Goal: Task Accomplishment & Management: Use online tool/utility

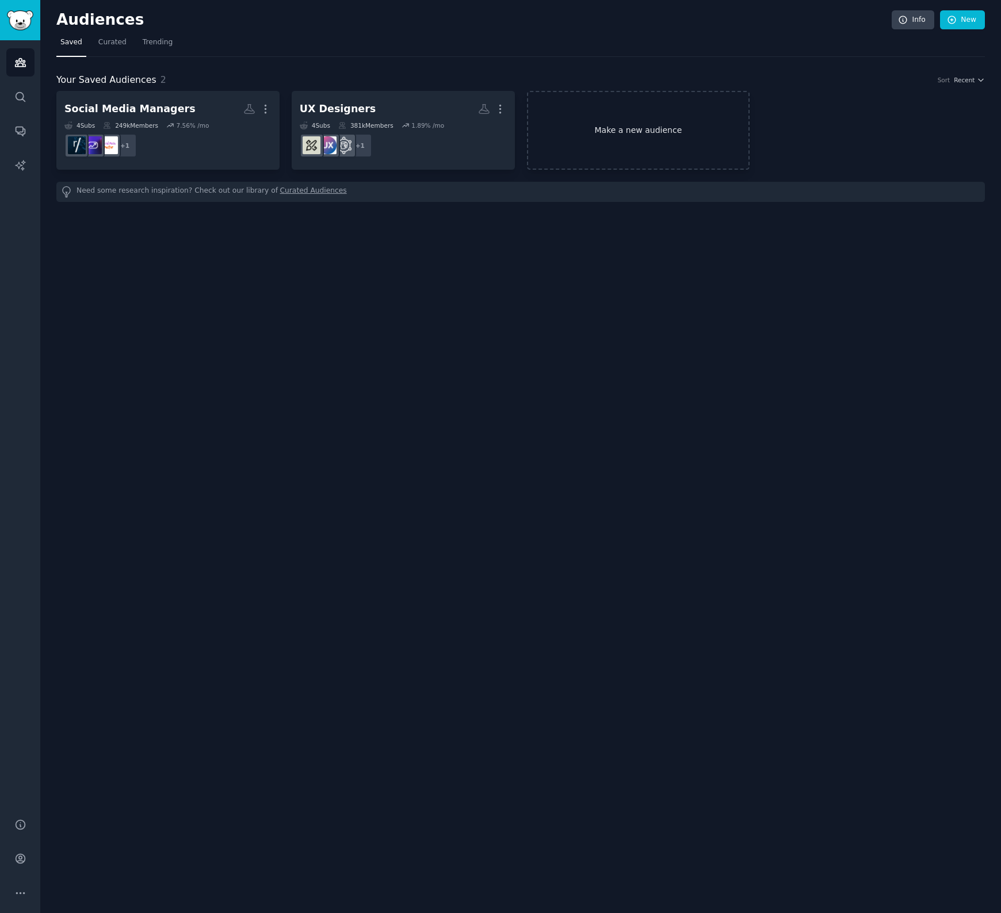
click at [634, 133] on link "Make a new audience" at bounding box center [638, 130] width 223 height 79
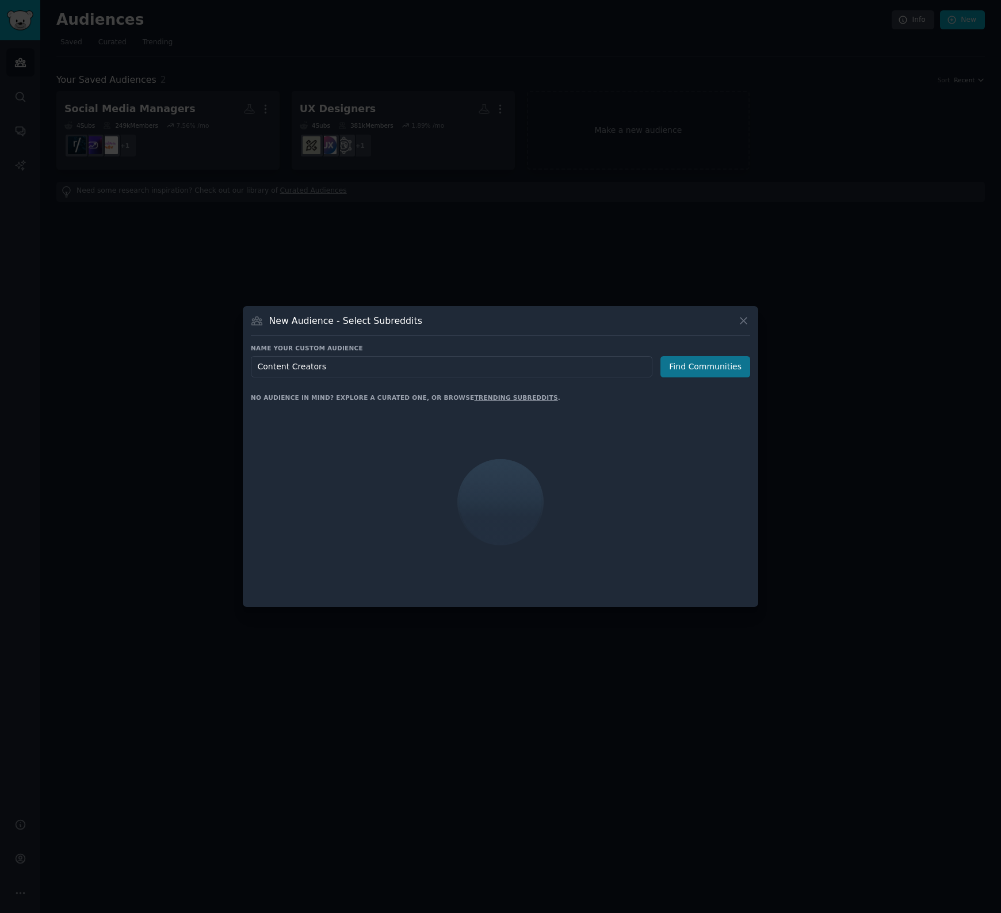
type input "Content Creators"
click at [683, 358] on button "Find Communities" at bounding box center [705, 366] width 90 height 21
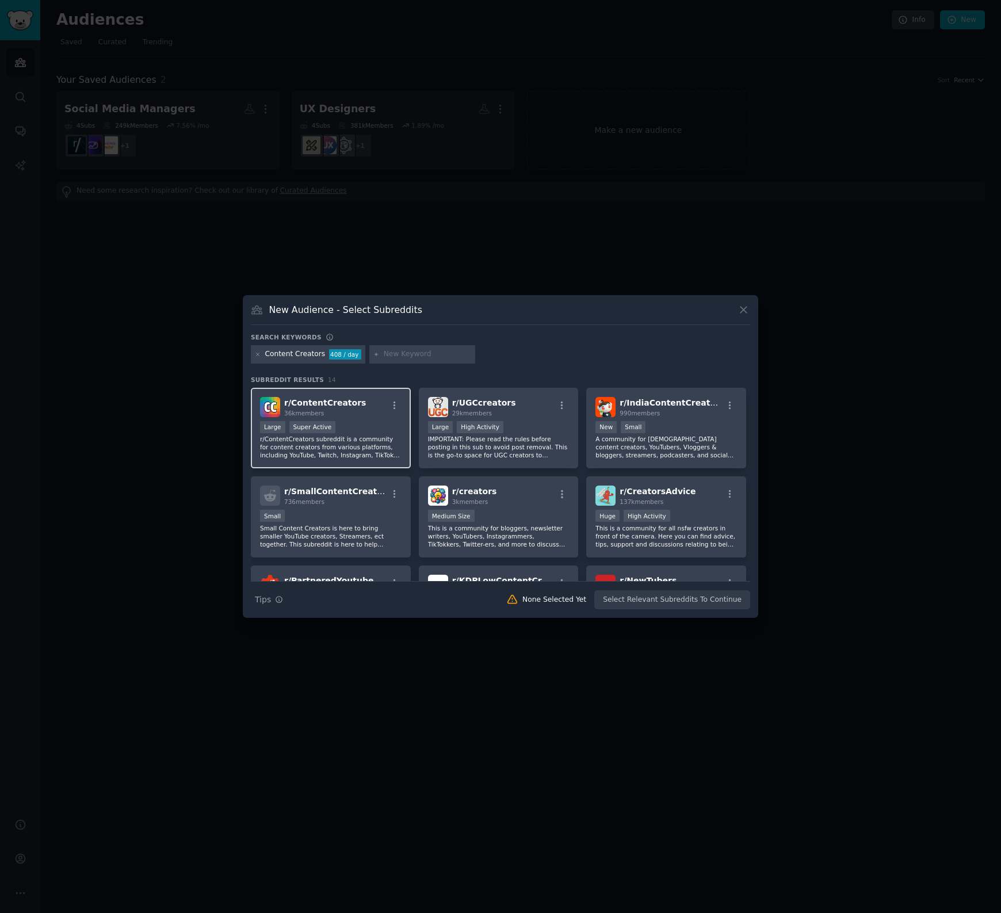
click at [367, 439] on p "r/ContentCreators subreddit is a community for content creators from various pl…" at bounding box center [330, 447] width 141 height 24
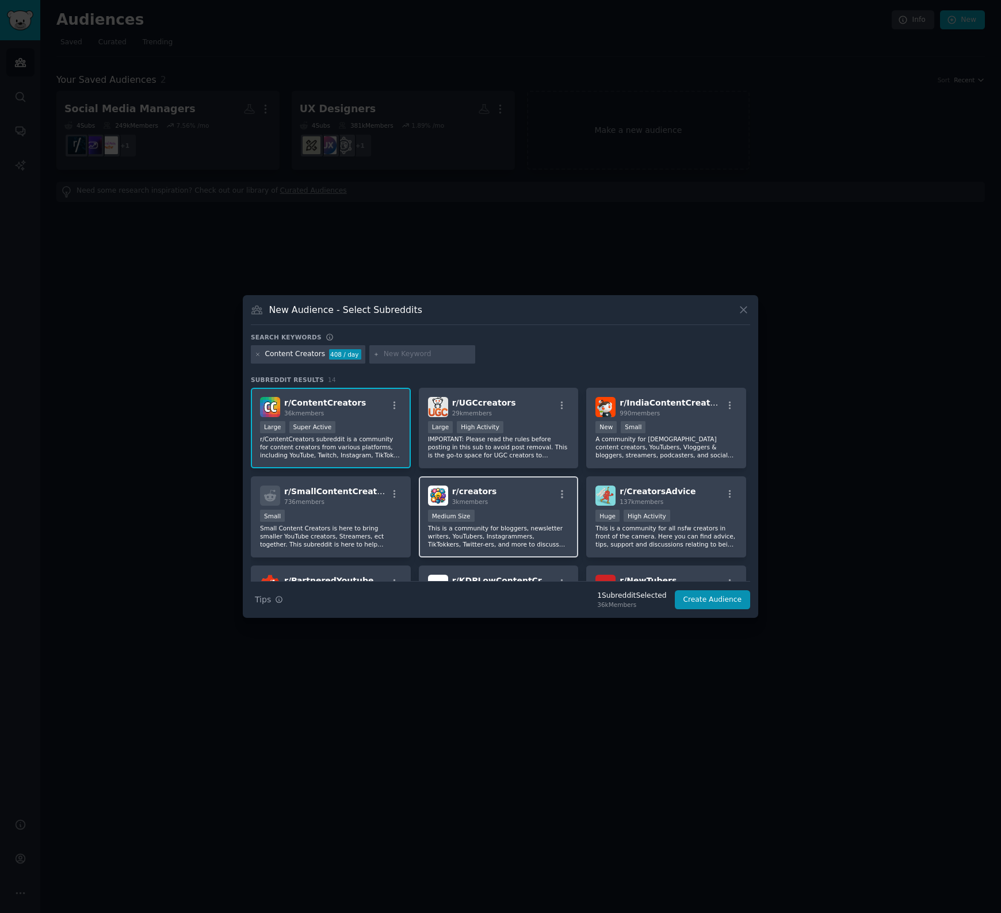
click at [501, 529] on p "This is a community for bloggers, newsletter writers, YouTubers, Instagrammers,…" at bounding box center [498, 536] width 141 height 24
click at [721, 602] on button "Create Audience" at bounding box center [713, 600] width 76 height 20
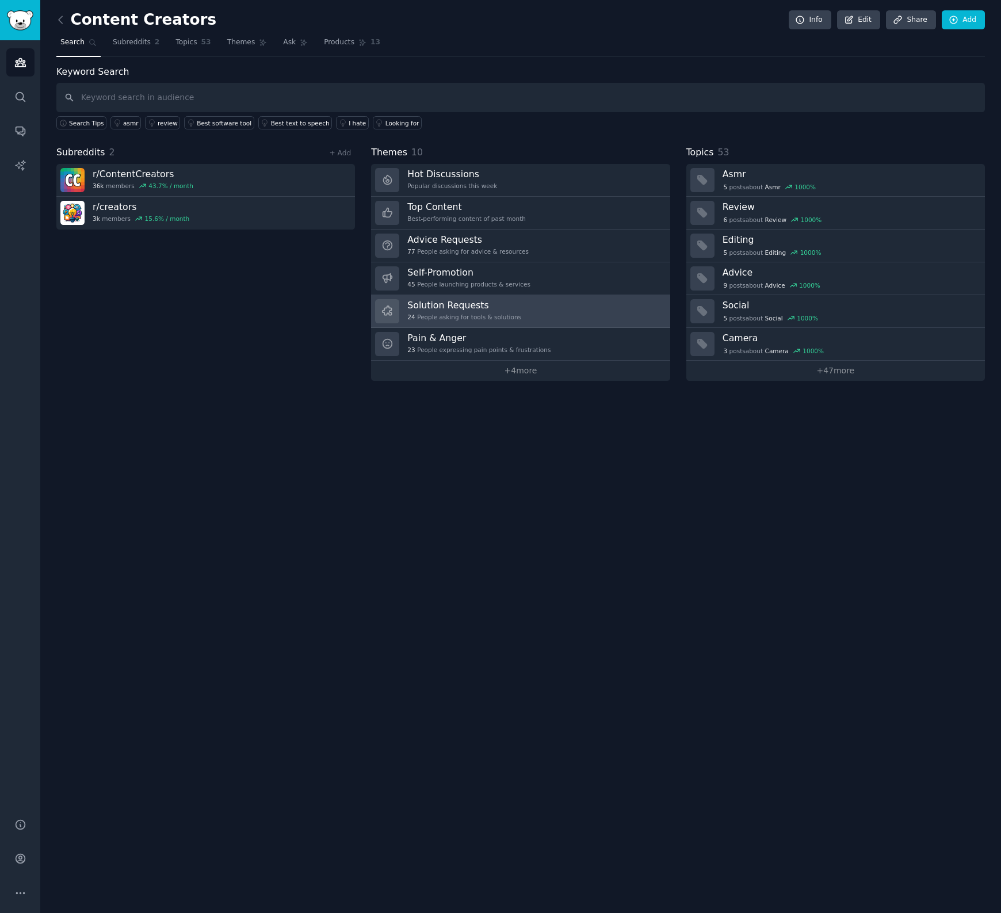
click at [487, 305] on h3 "Solution Requests" at bounding box center [464, 305] width 114 height 12
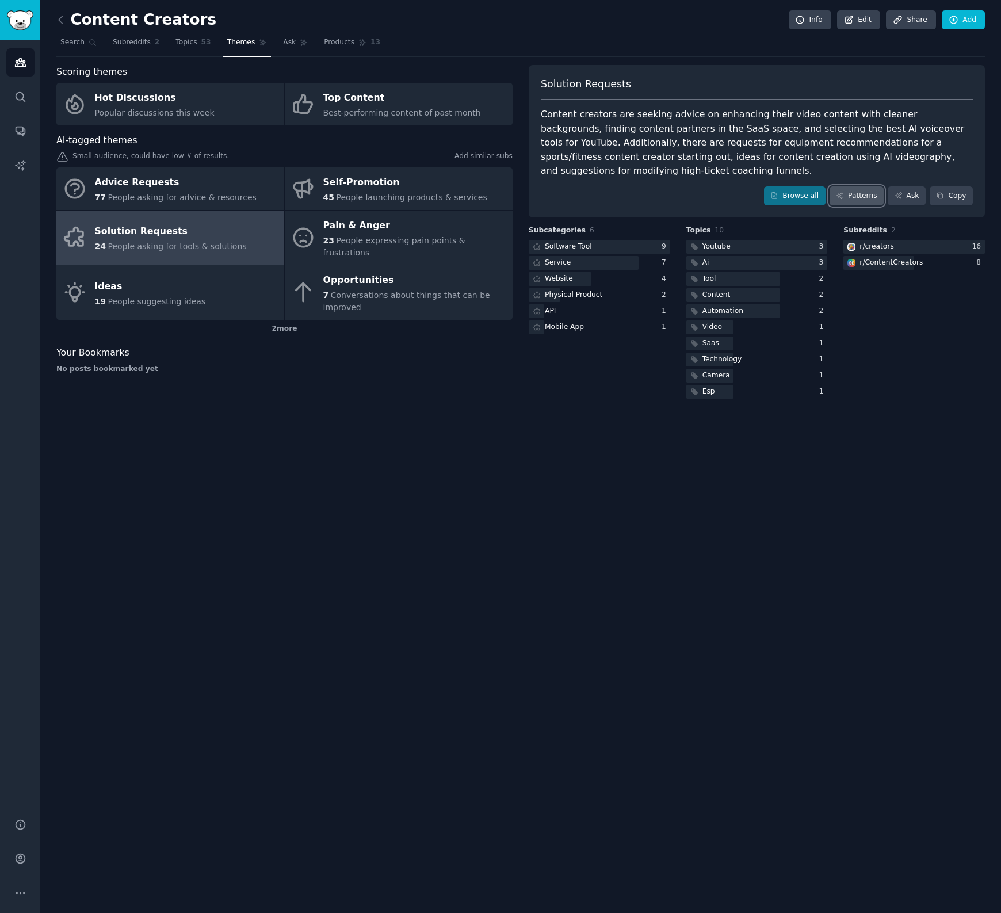
click at [870, 197] on link "Patterns" at bounding box center [856, 196] width 54 height 20
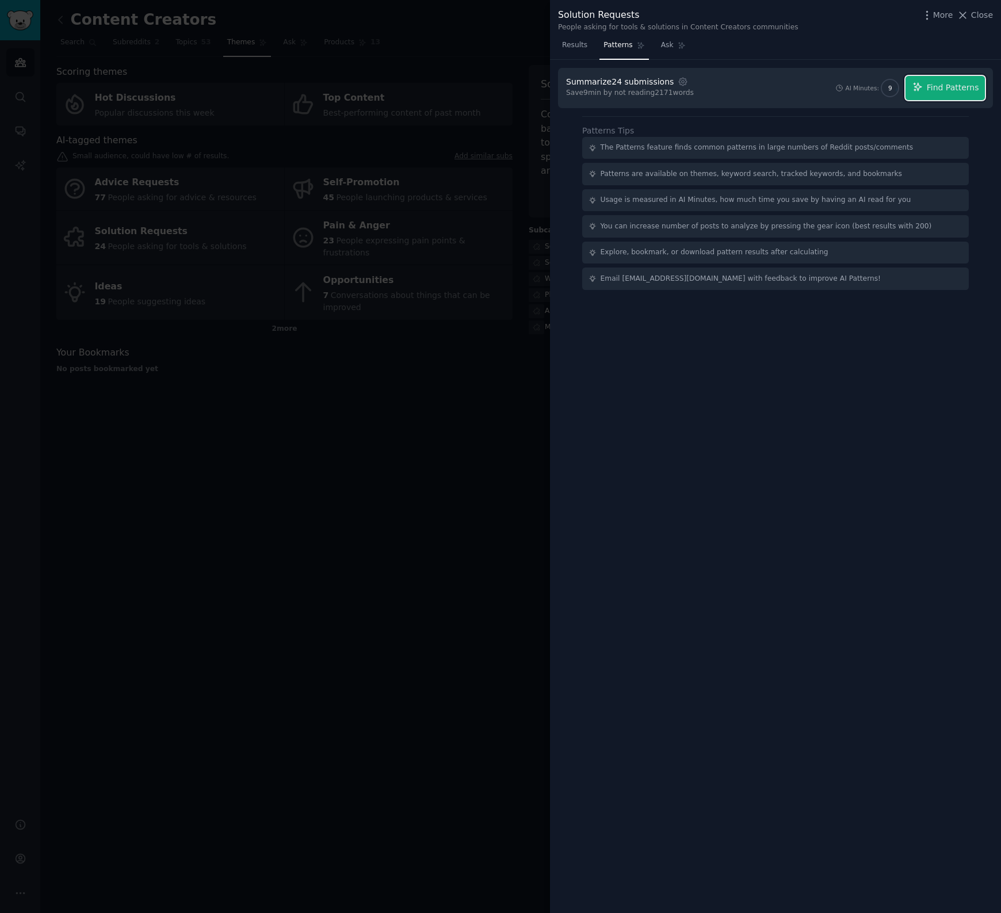
click at [945, 84] on span "Find Patterns" at bounding box center [953, 88] width 52 height 12
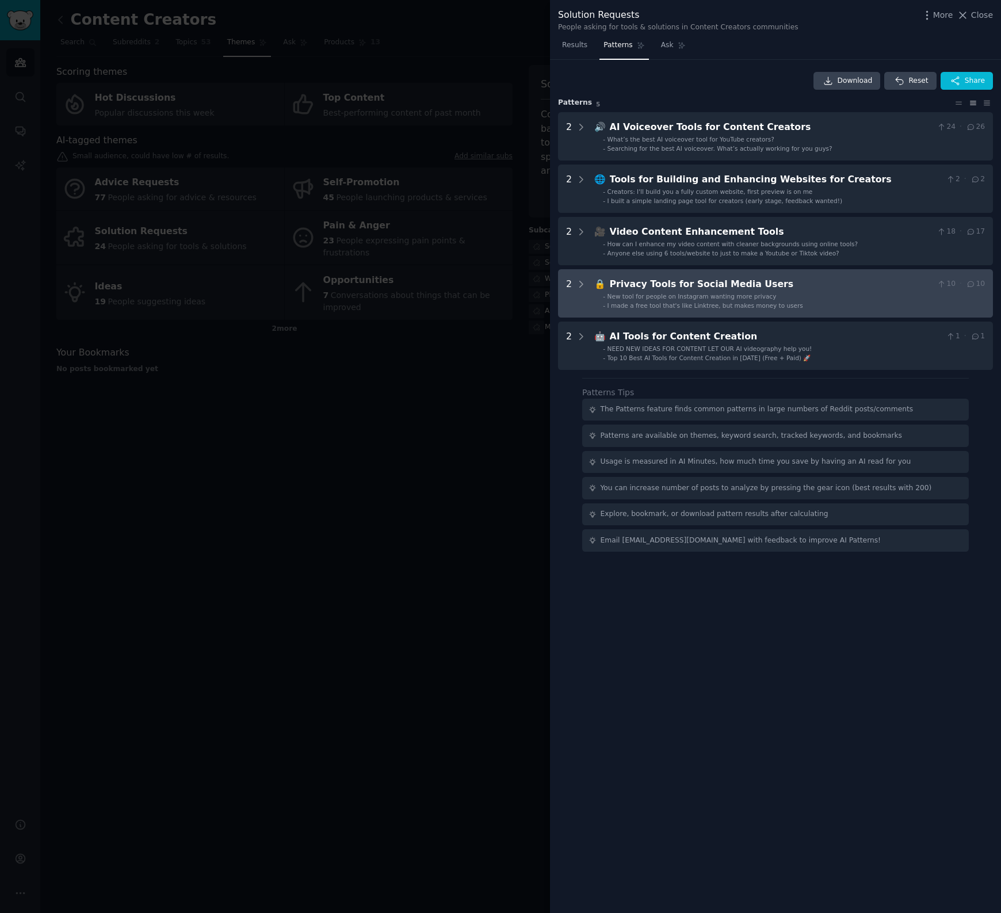
click at [736, 296] on span "New tool for people on Instagram wanting more privacy" at bounding box center [691, 296] width 169 height 7
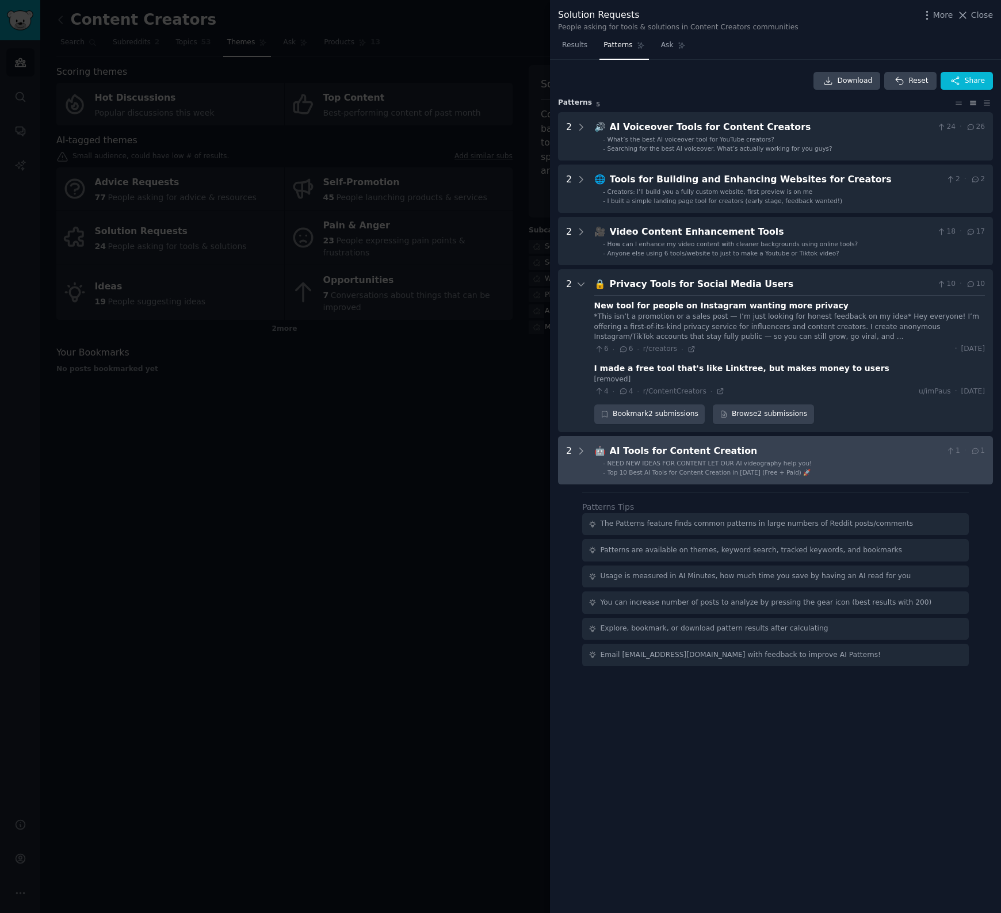
click at [641, 449] on div "AI Tools for Content Creation" at bounding box center [776, 451] width 332 height 14
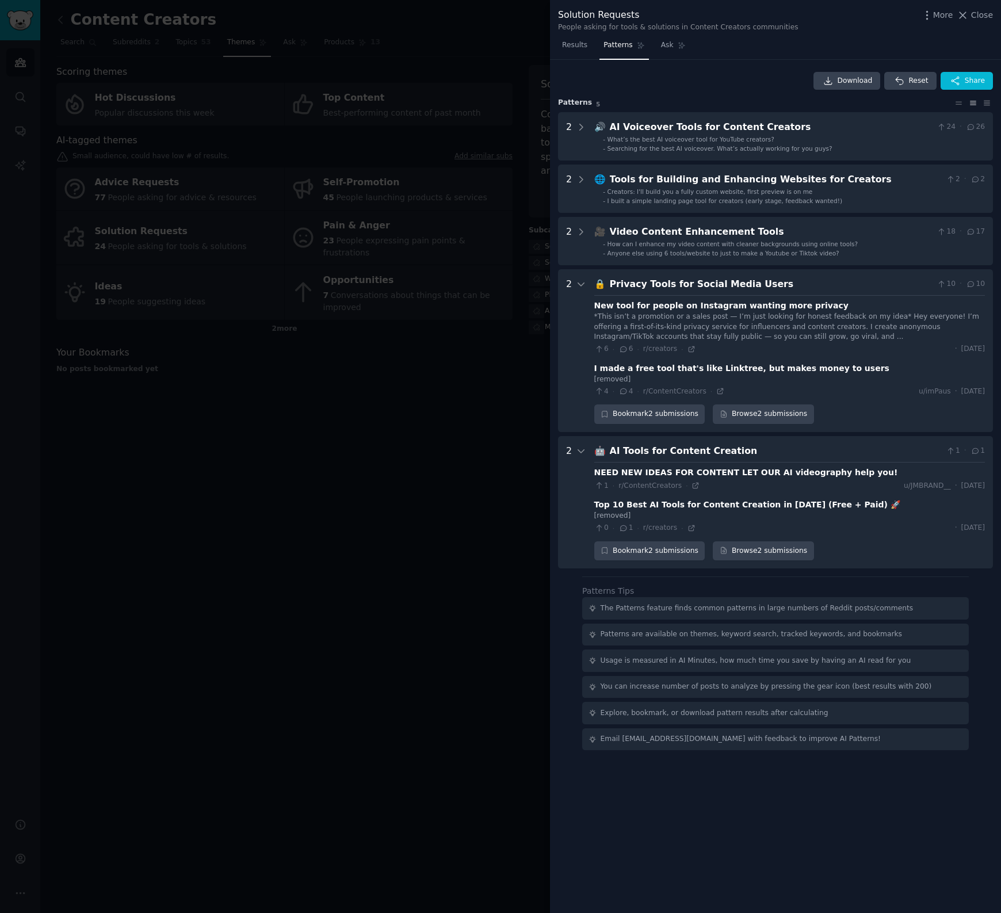
click at [538, 41] on div at bounding box center [500, 456] width 1001 height 913
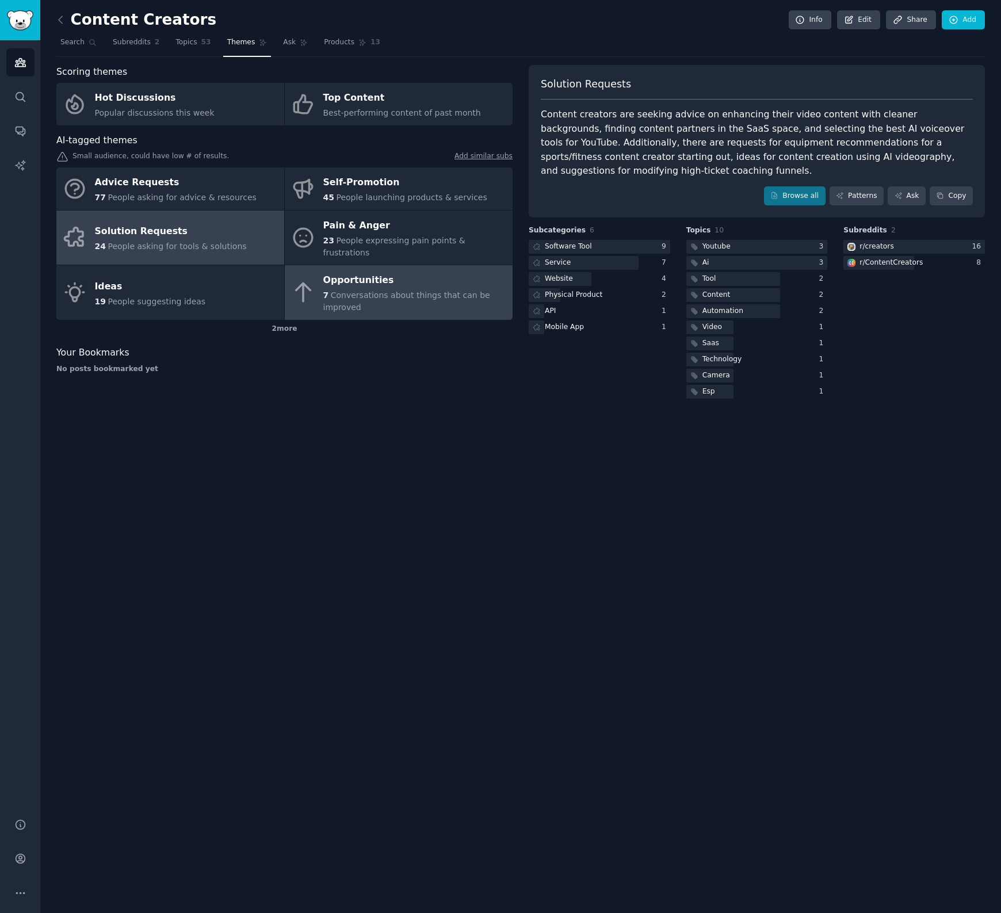
click at [346, 290] on span "Conversations about things that can be improved" at bounding box center [406, 300] width 167 height 21
